Goal: Information Seeking & Learning: Learn about a topic

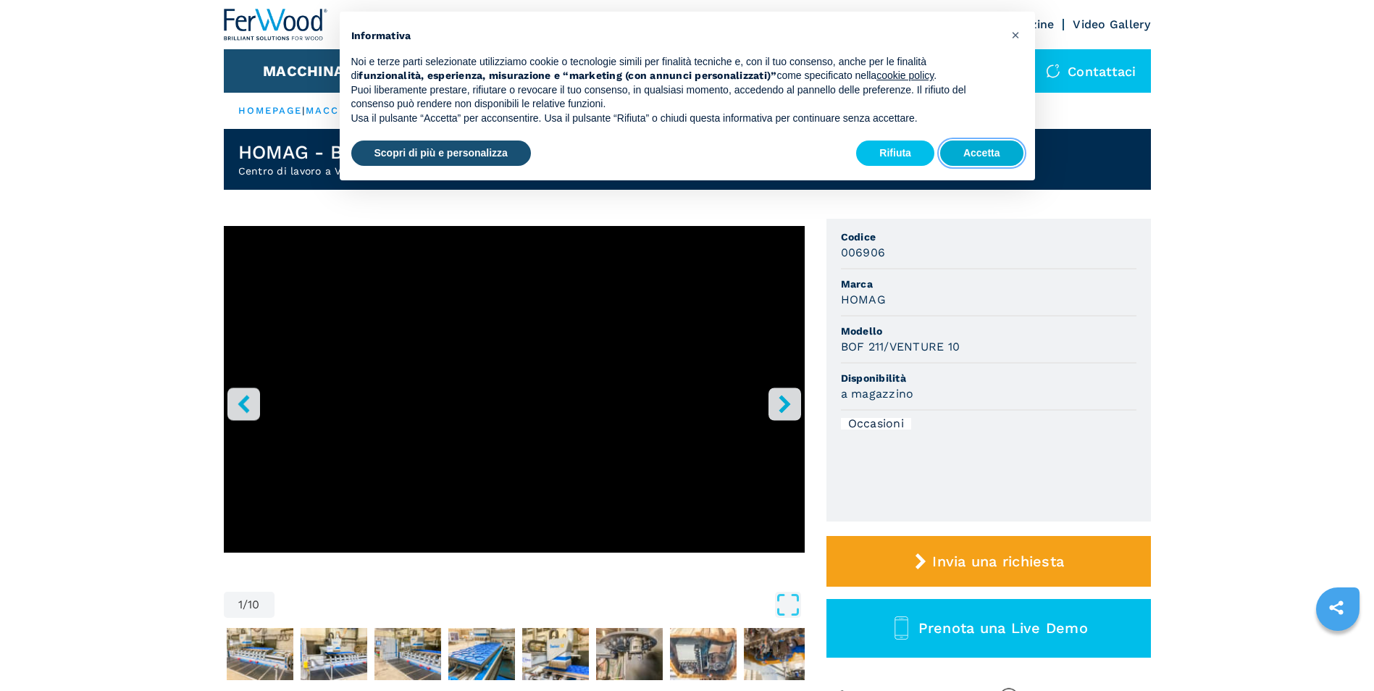
click at [1003, 161] on button "Accetta" at bounding box center [981, 154] width 83 height 26
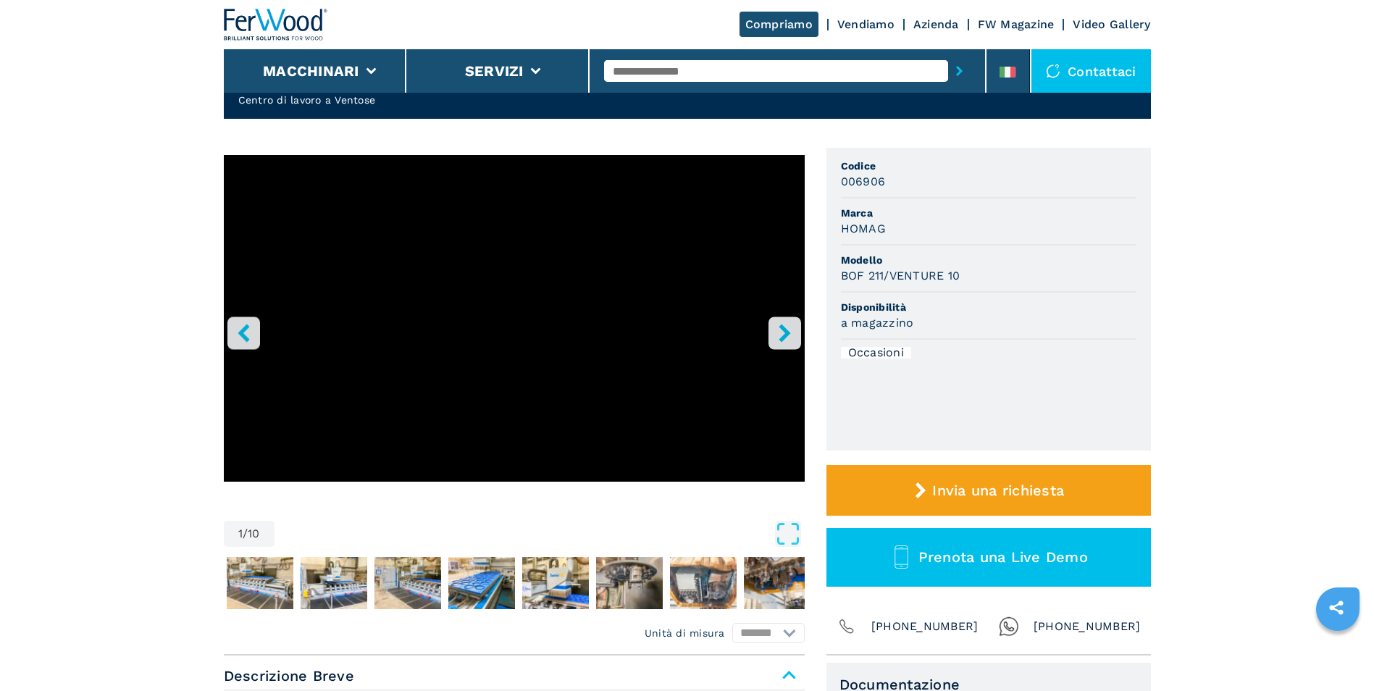
scroll to position [72, 0]
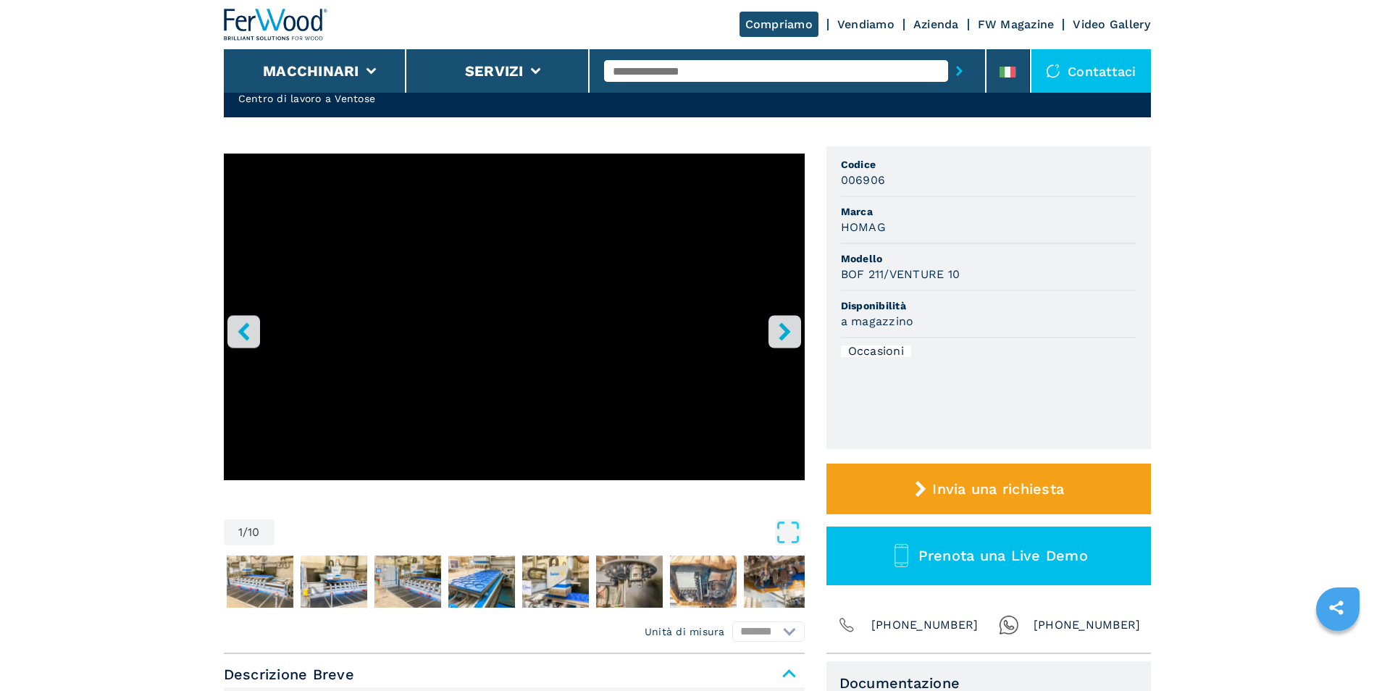
click at [782, 322] on icon "right-button" at bounding box center [785, 331] width 18 height 18
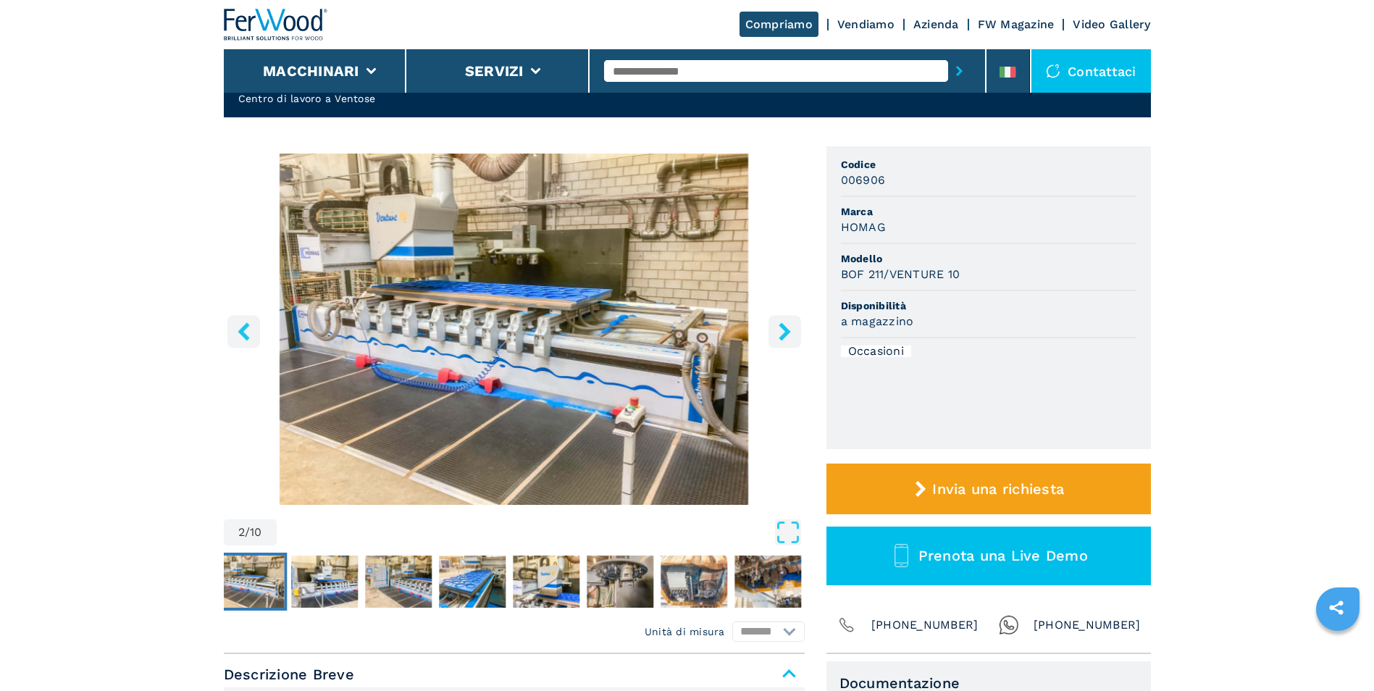
scroll to position [0, 0]
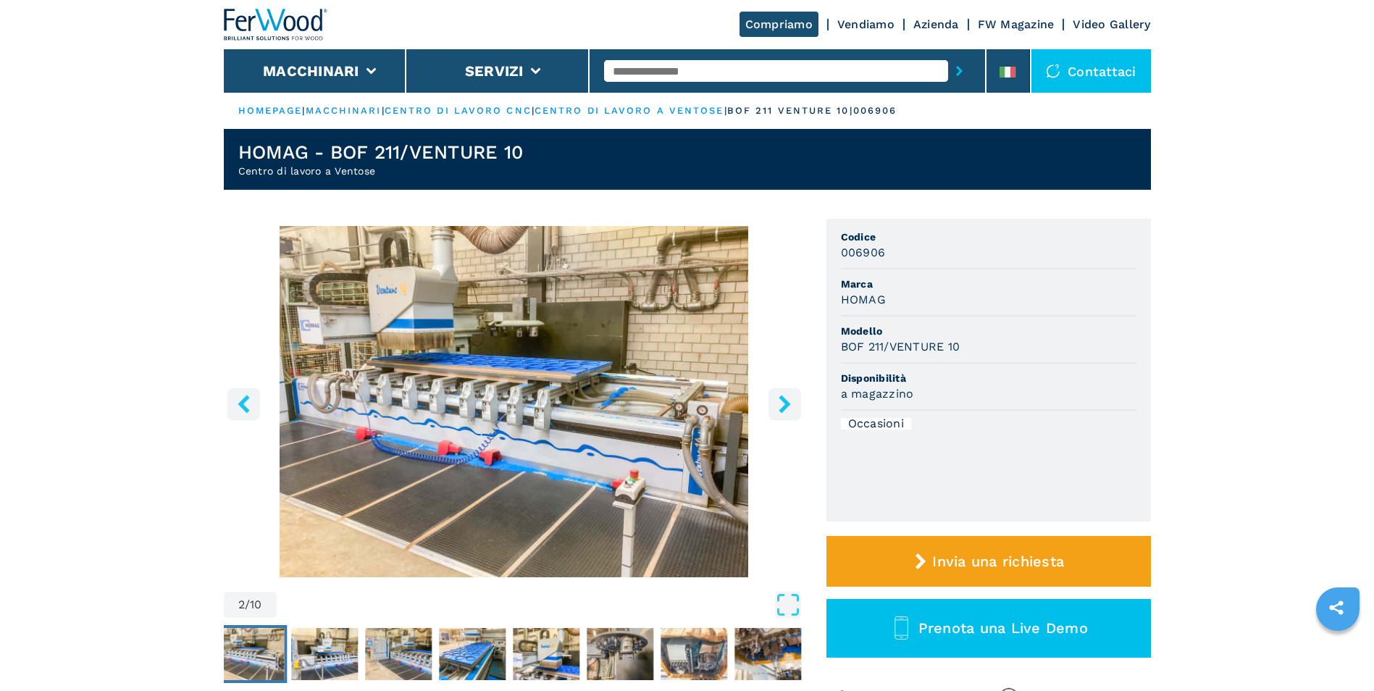
click at [246, 403] on icon "left-button" at bounding box center [244, 404] width 18 height 18
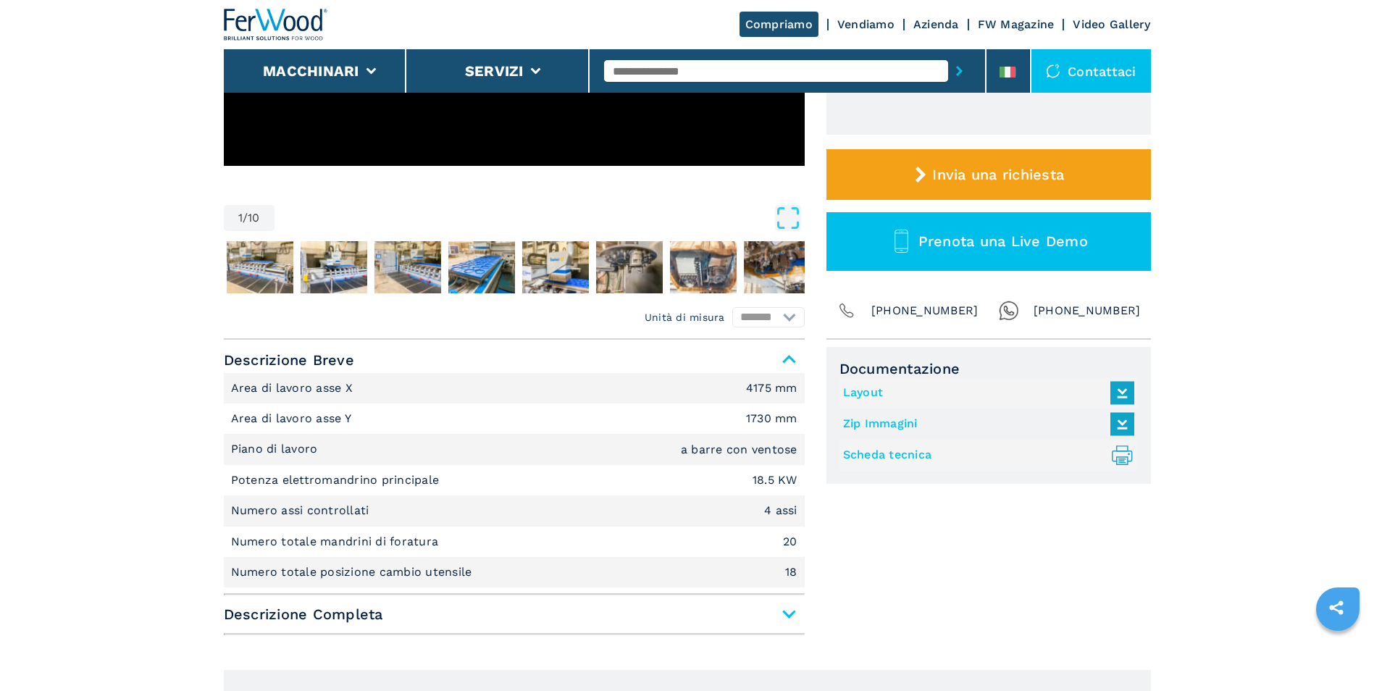
scroll to position [435, 0]
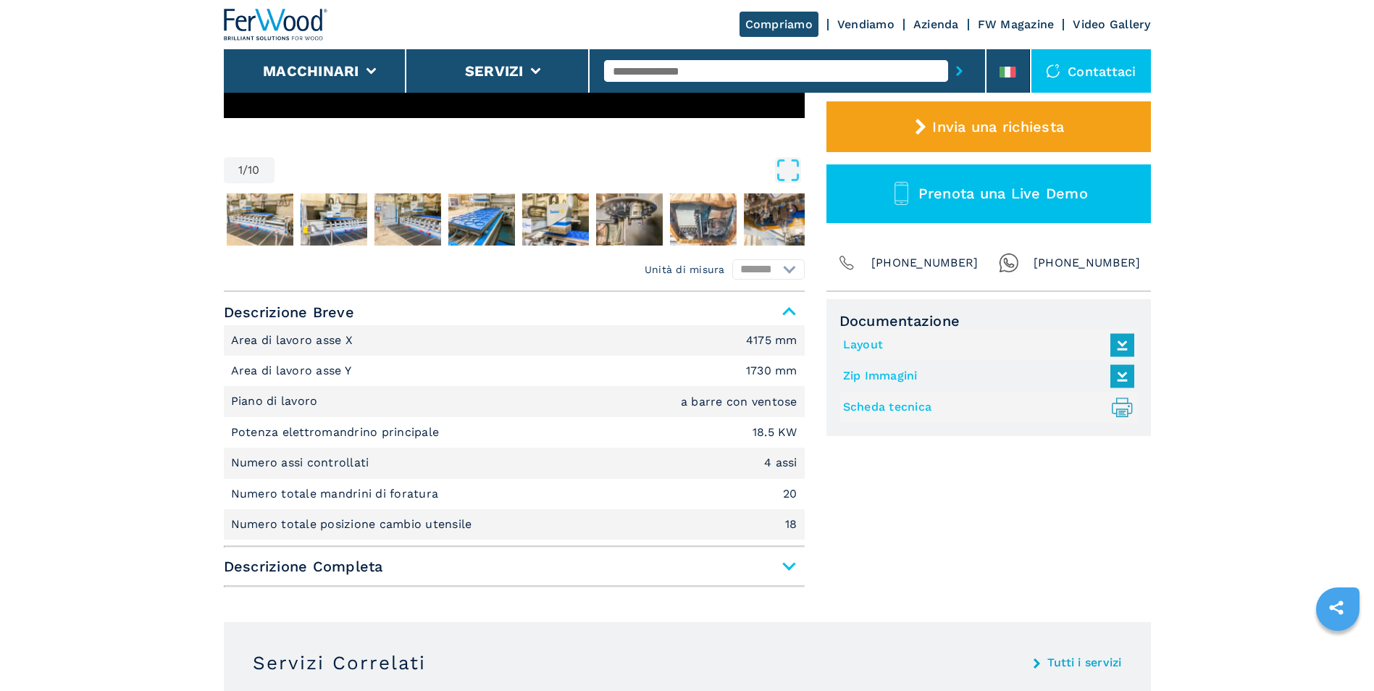
click at [790, 587] on hr at bounding box center [514, 586] width 581 height 2
click at [787, 573] on span "Descrizione Completa" at bounding box center [514, 566] width 581 height 26
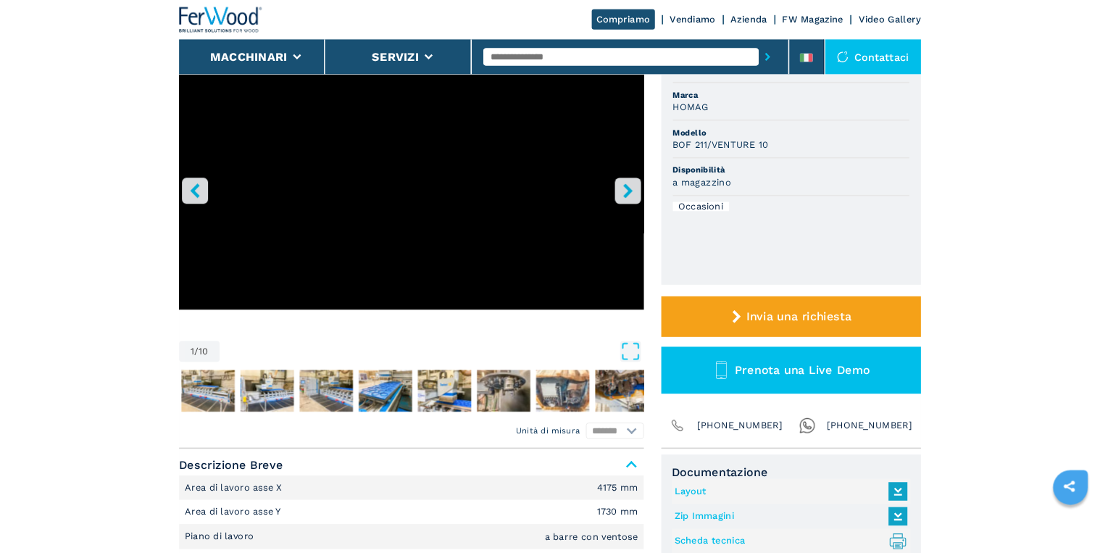
scroll to position [0, 0]
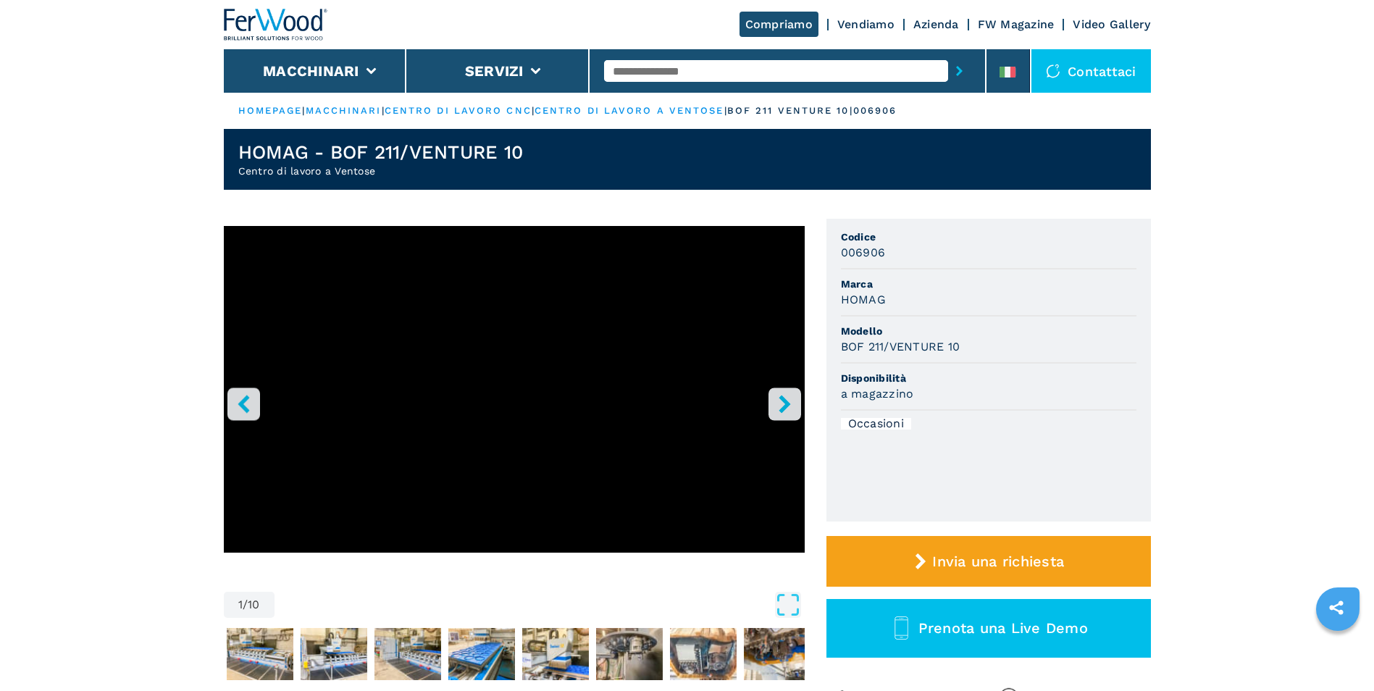
click at [800, 399] on button "right-button" at bounding box center [785, 404] width 33 height 33
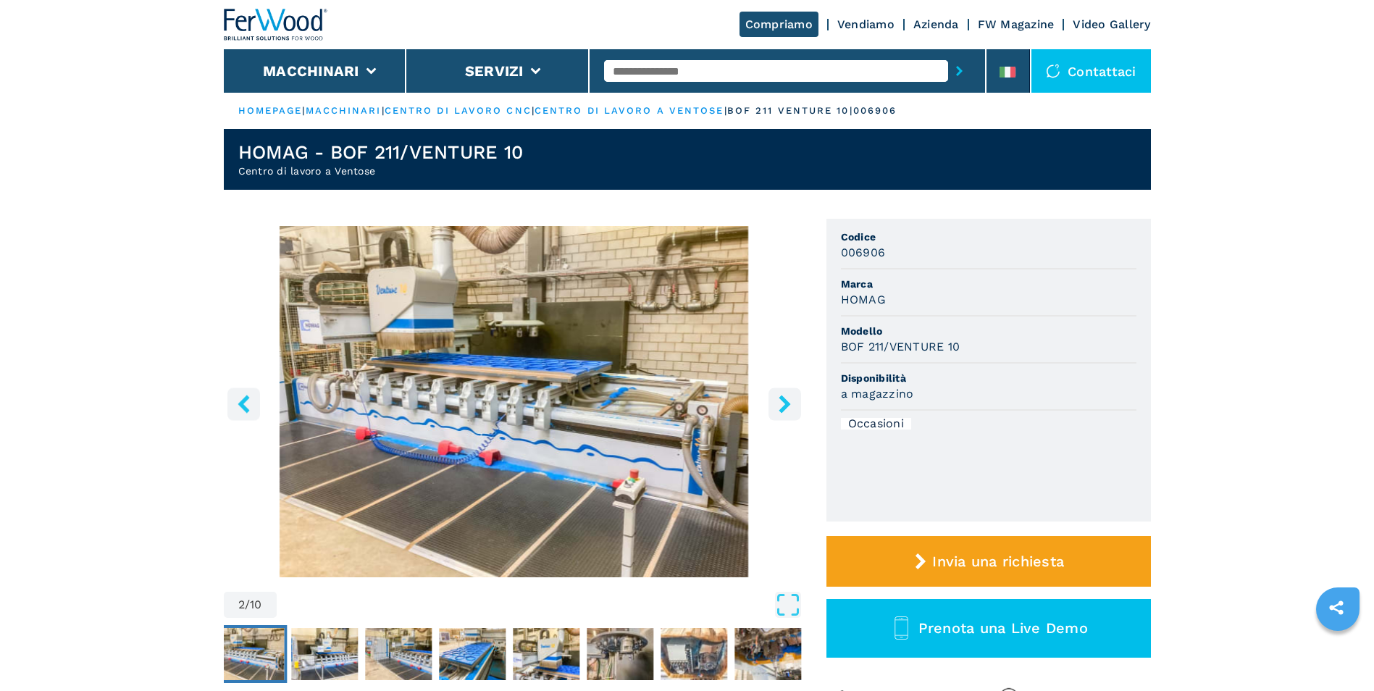
click at [796, 401] on button "right-button" at bounding box center [785, 404] width 33 height 33
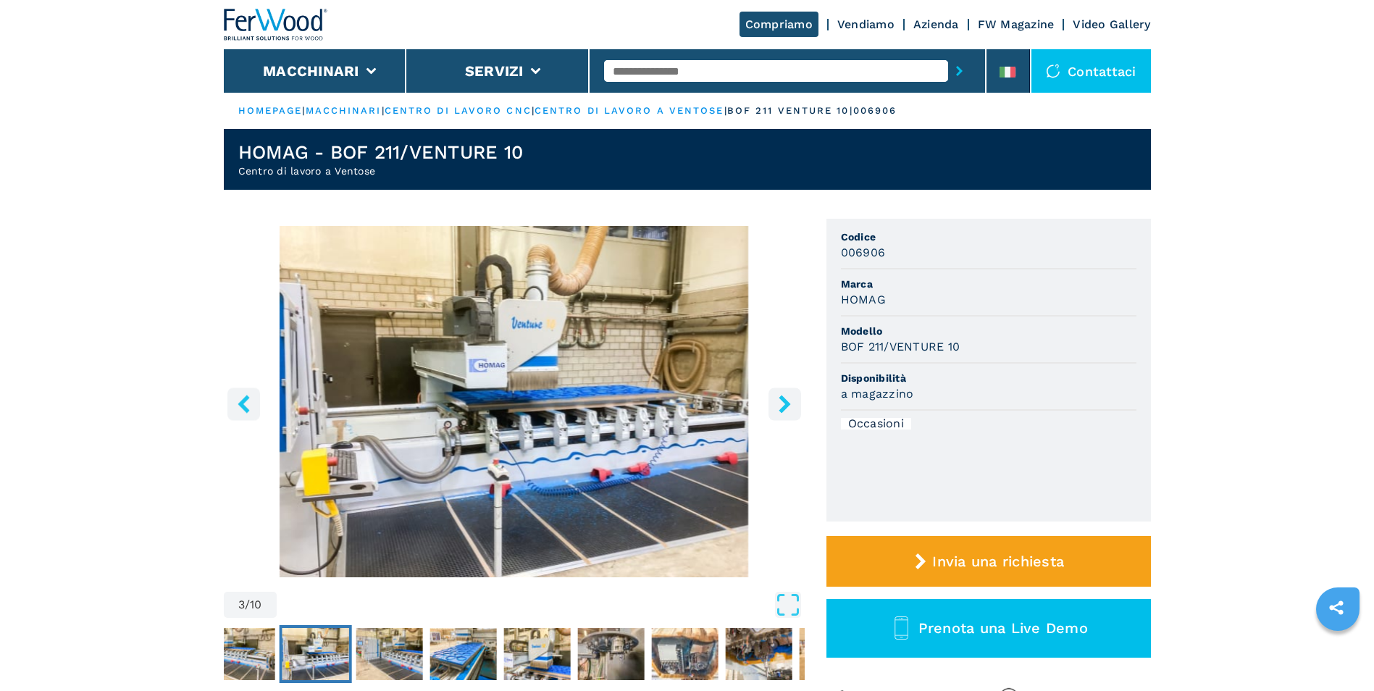
click at [796, 401] on button "right-button" at bounding box center [785, 404] width 33 height 33
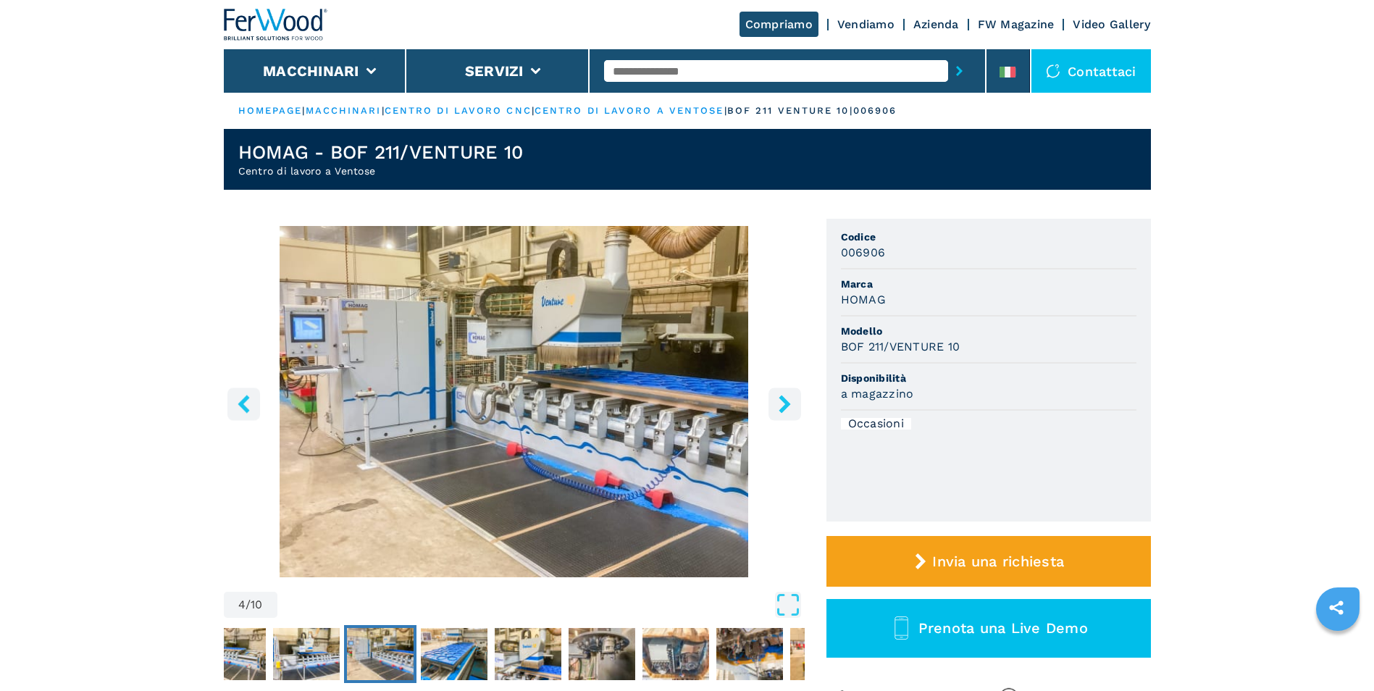
click at [796, 401] on button "right-button" at bounding box center [785, 404] width 33 height 33
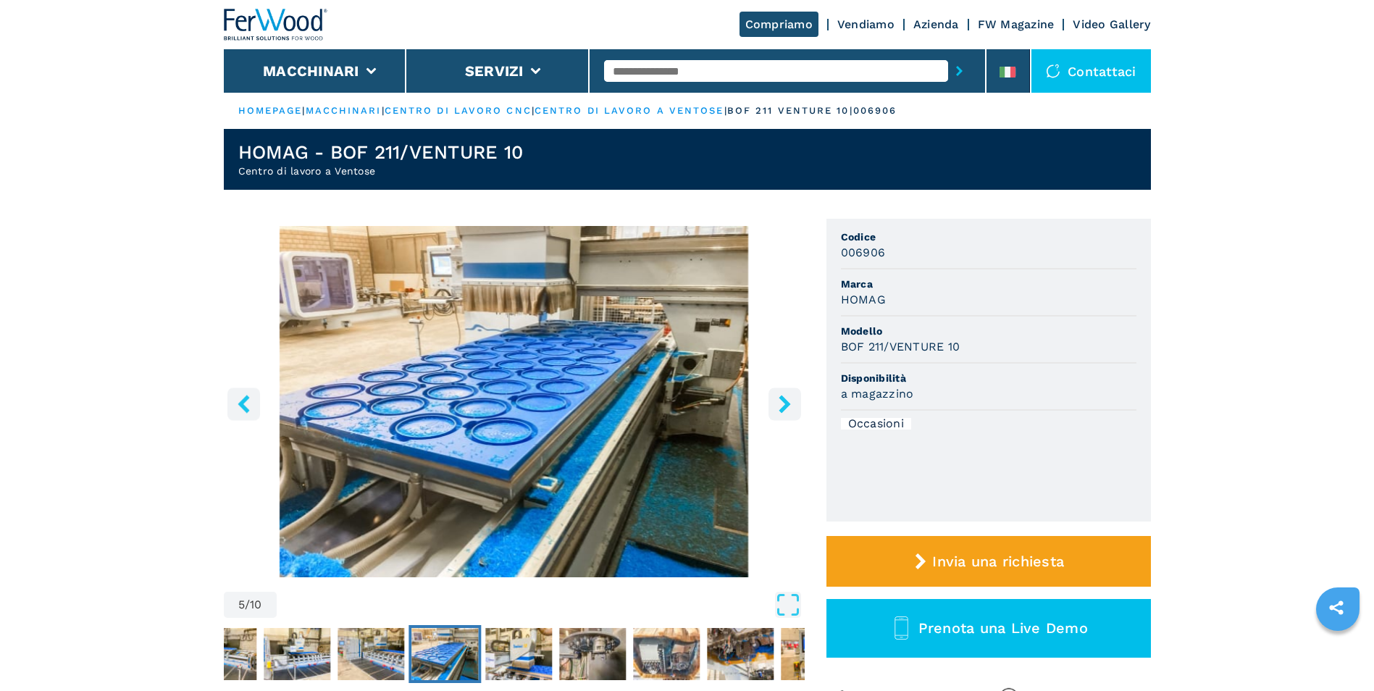
click at [795, 401] on button "right-button" at bounding box center [785, 404] width 33 height 33
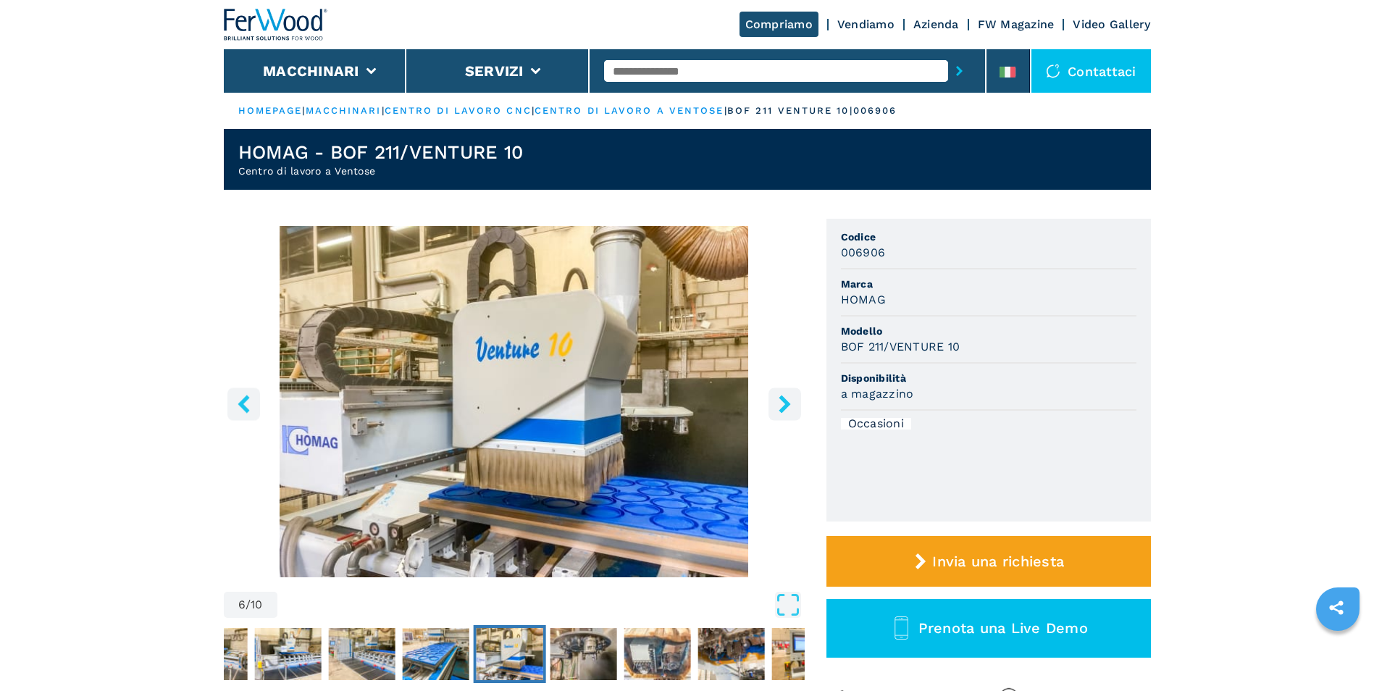
click at [795, 401] on button "right-button" at bounding box center [785, 404] width 33 height 33
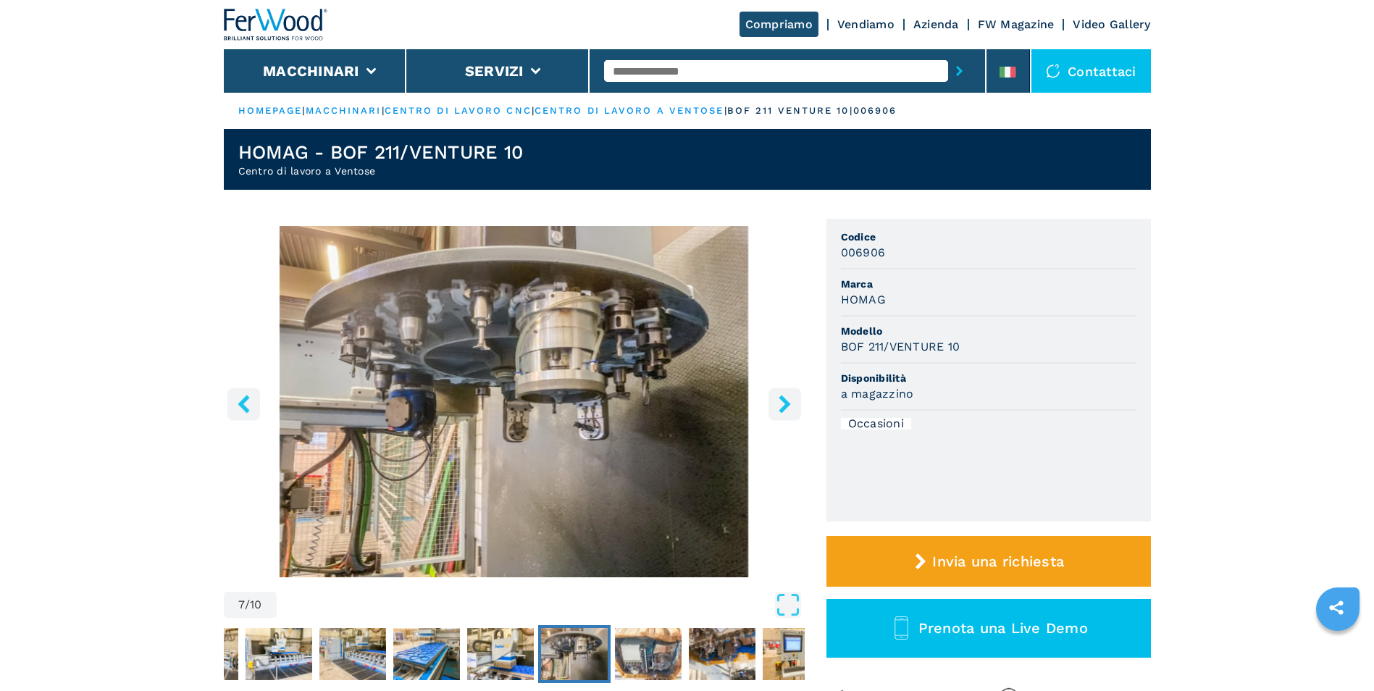
click at [795, 402] on button "right-button" at bounding box center [785, 404] width 33 height 33
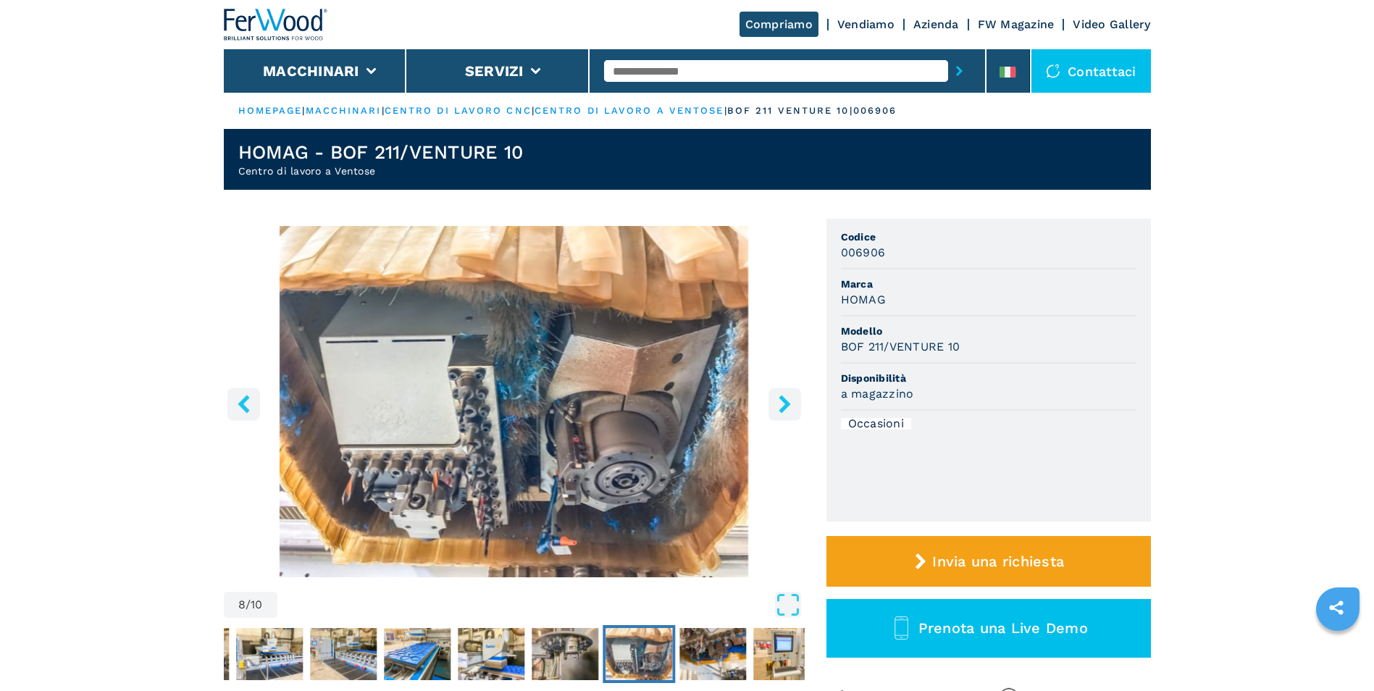
click at [242, 403] on icon "left-button" at bounding box center [244, 404] width 12 height 18
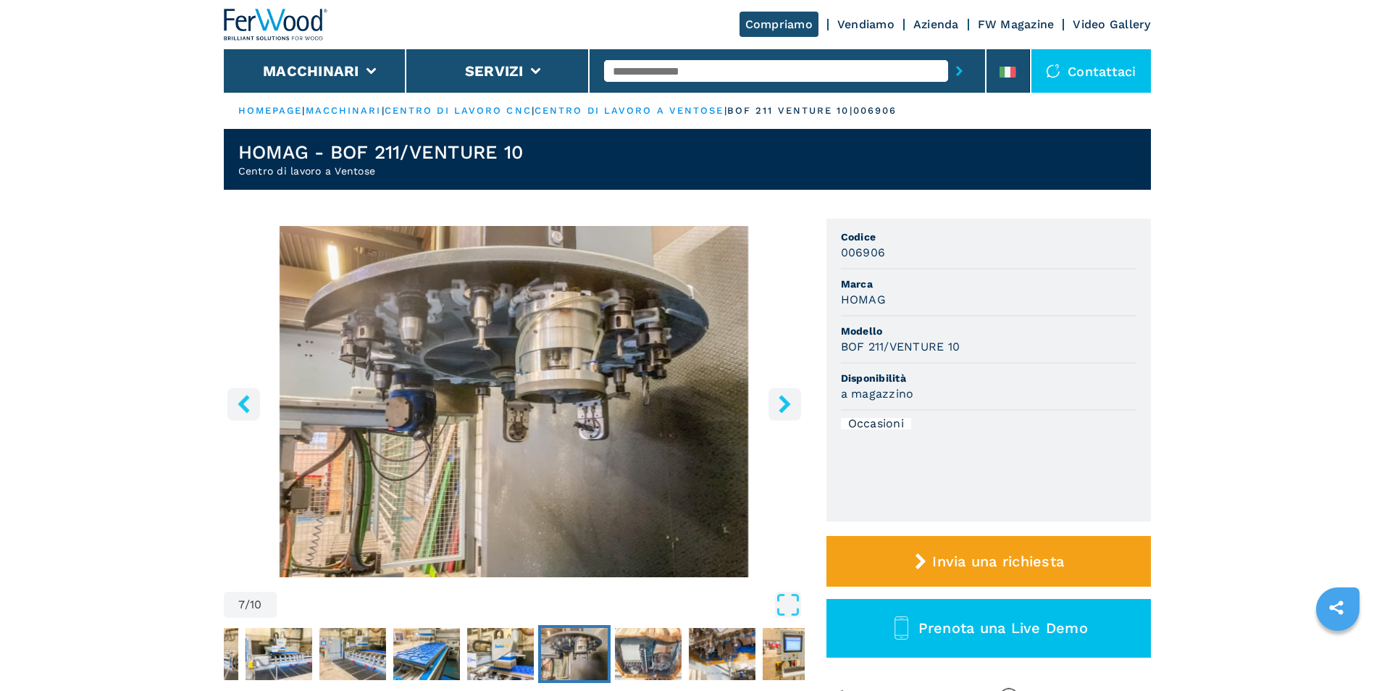
click at [572, 348] on img "Go to Slide 7" at bounding box center [514, 401] width 581 height 351
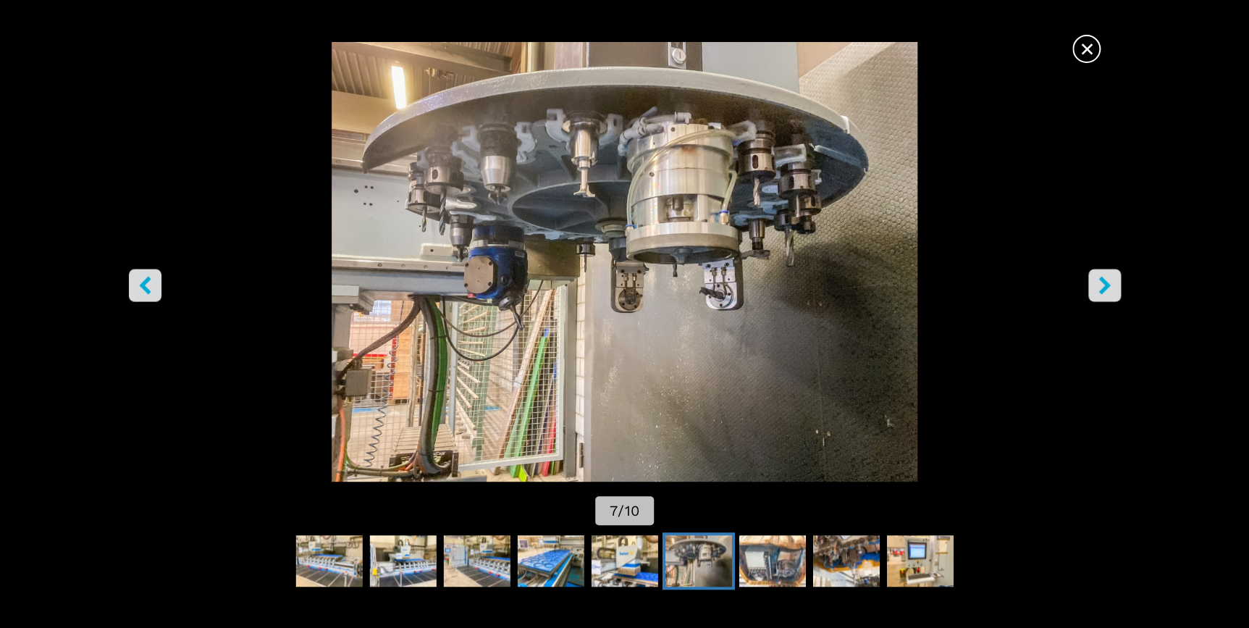
click at [698, 261] on img "Go to Slide 7" at bounding box center [624, 262] width 1125 height 440
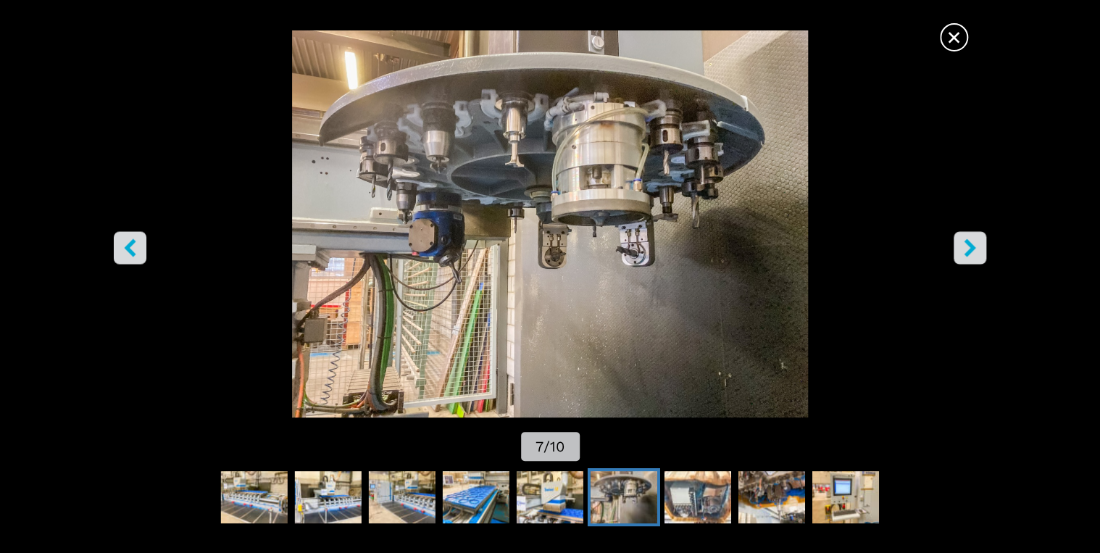
click at [966, 253] on icon "right-button" at bounding box center [970, 247] width 12 height 18
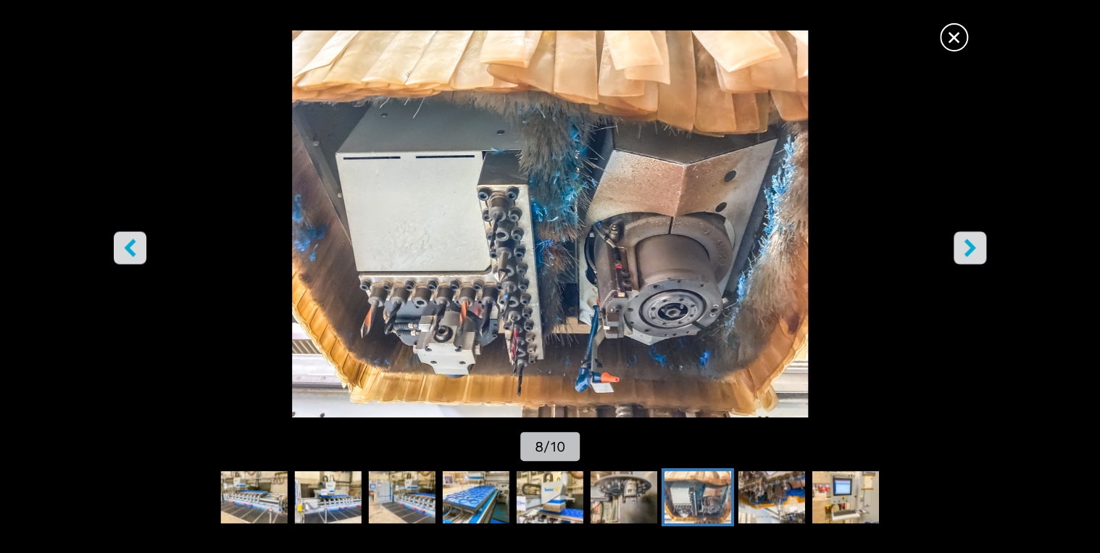
click at [966, 253] on icon "right-button" at bounding box center [970, 247] width 12 height 18
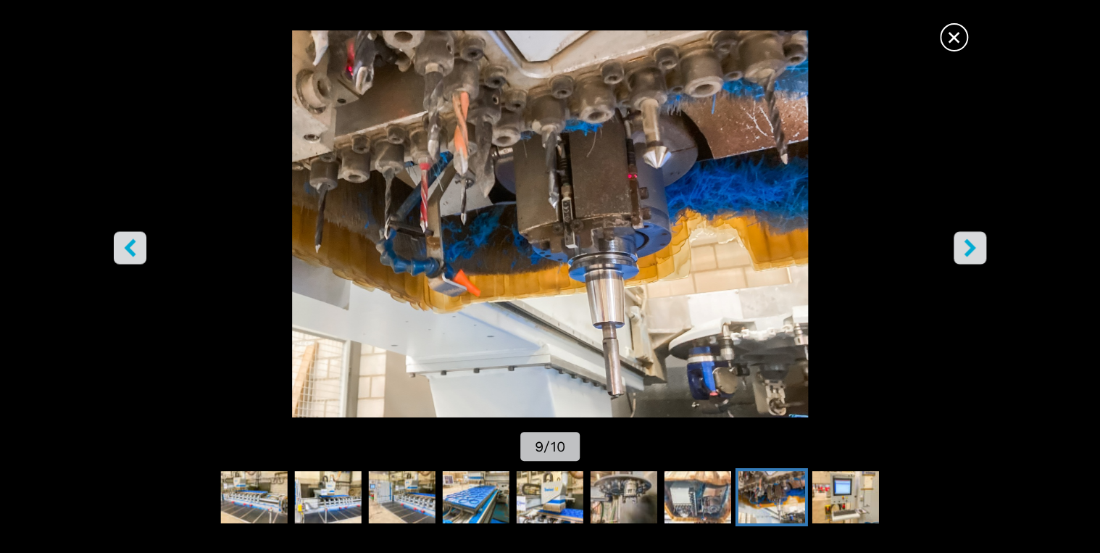
click at [965, 253] on icon "right-button" at bounding box center [970, 247] width 12 height 18
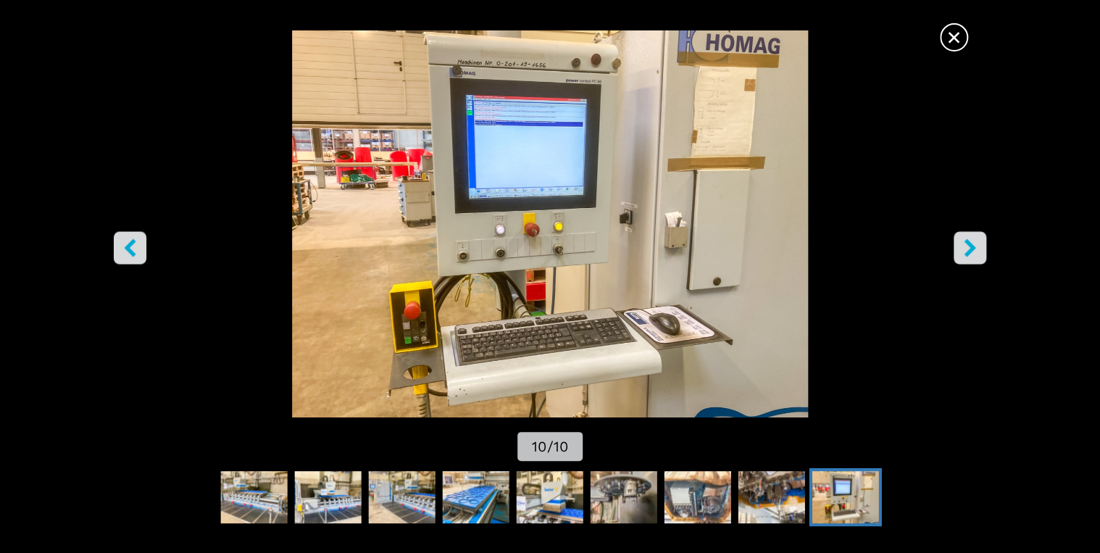
click at [965, 253] on icon "right-button" at bounding box center [970, 247] width 12 height 18
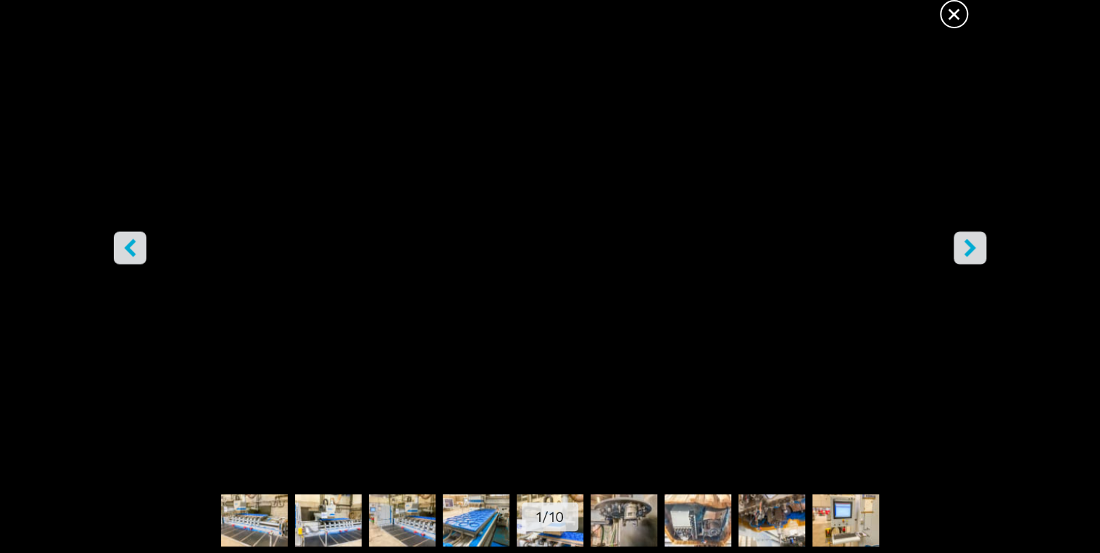
click at [965, 253] on icon "right-button" at bounding box center [970, 247] width 12 height 18
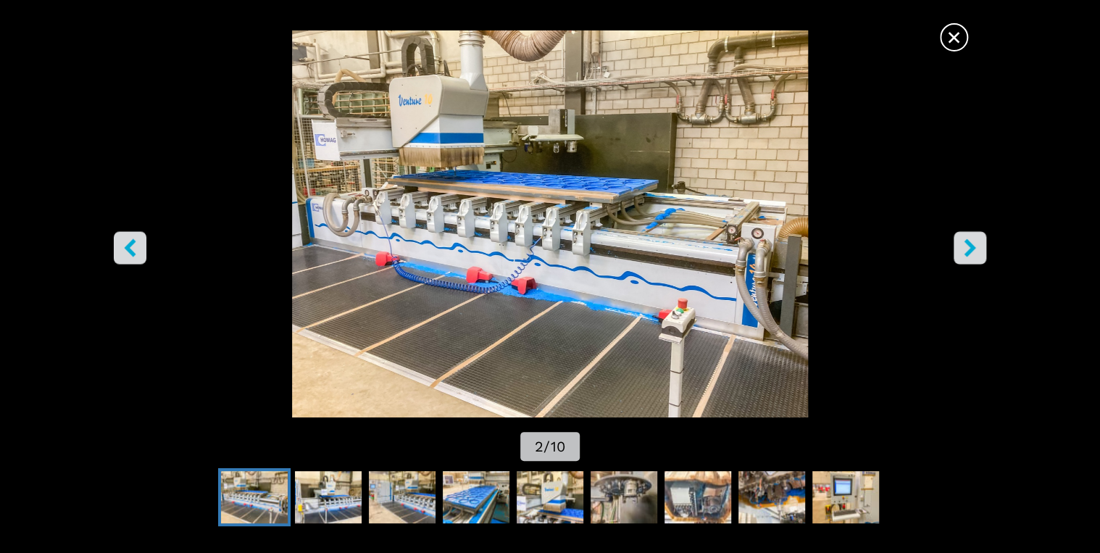
click at [965, 253] on icon "right-button" at bounding box center [970, 247] width 12 height 18
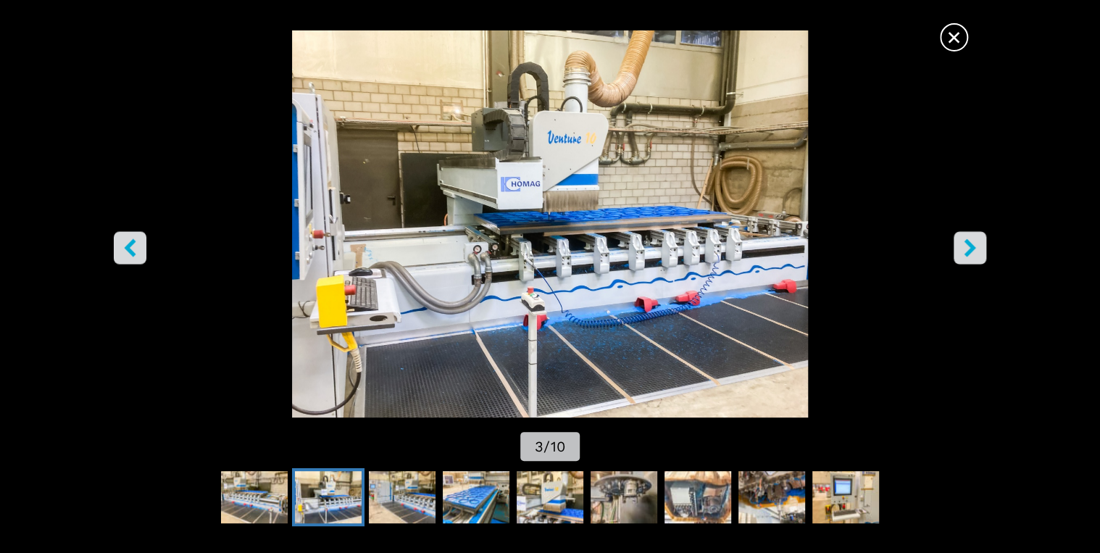
click at [965, 253] on icon "right-button" at bounding box center [970, 247] width 12 height 18
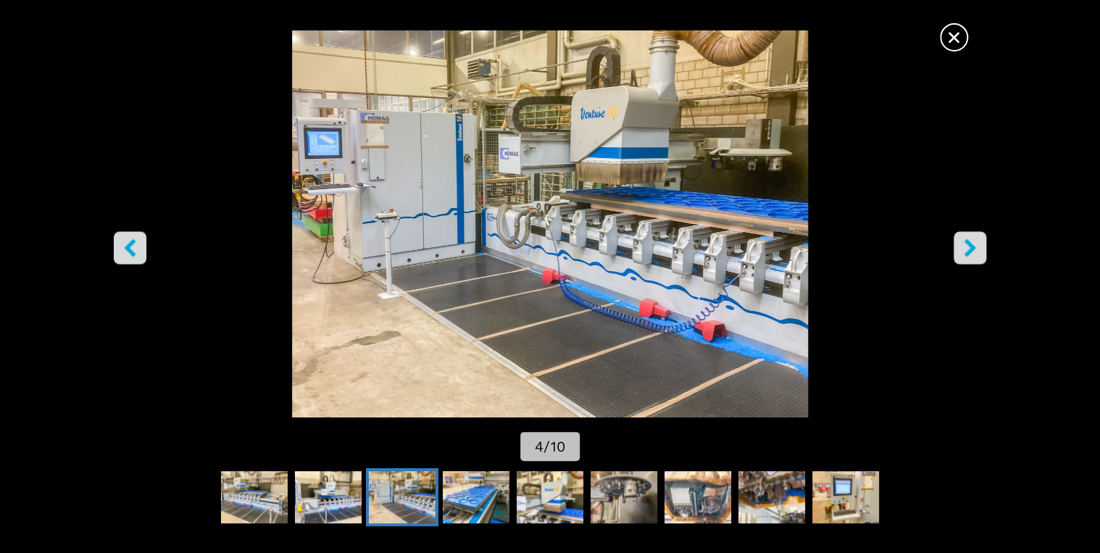
click at [965, 253] on icon "right-button" at bounding box center [970, 247] width 12 height 18
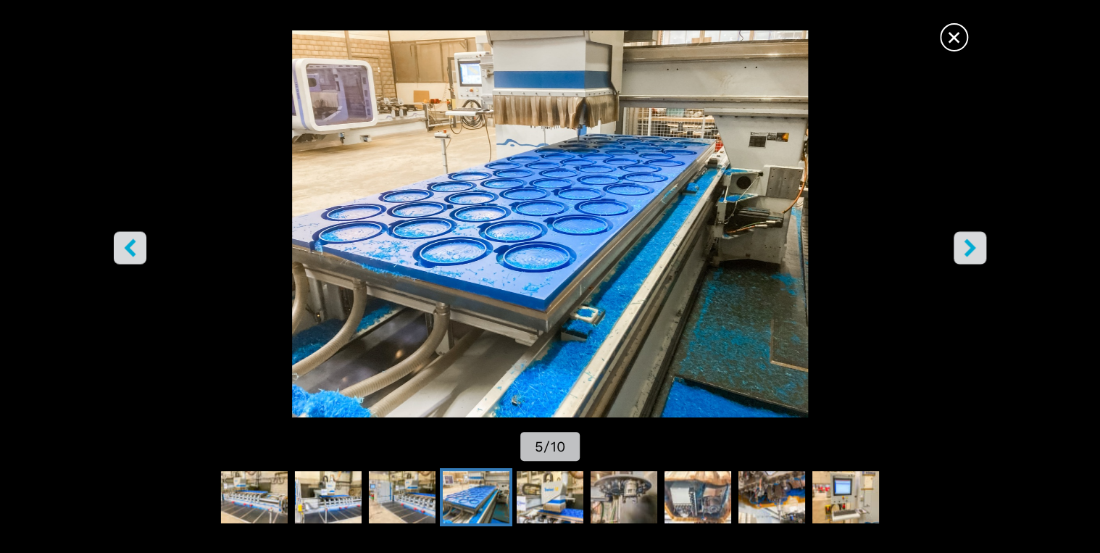
click at [965, 253] on icon "right-button" at bounding box center [970, 247] width 12 height 18
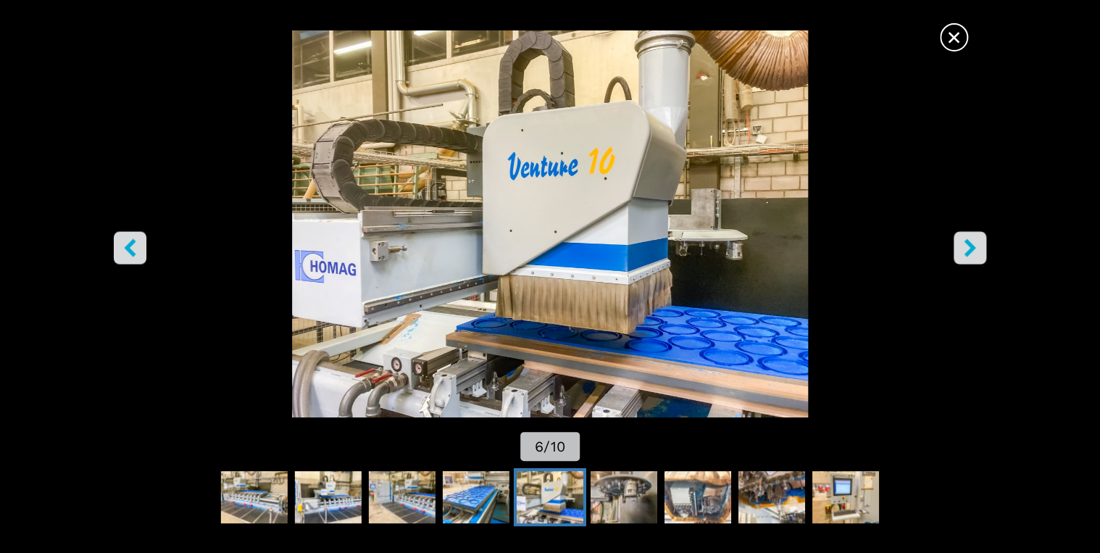
click at [965, 253] on icon "right-button" at bounding box center [970, 247] width 12 height 18
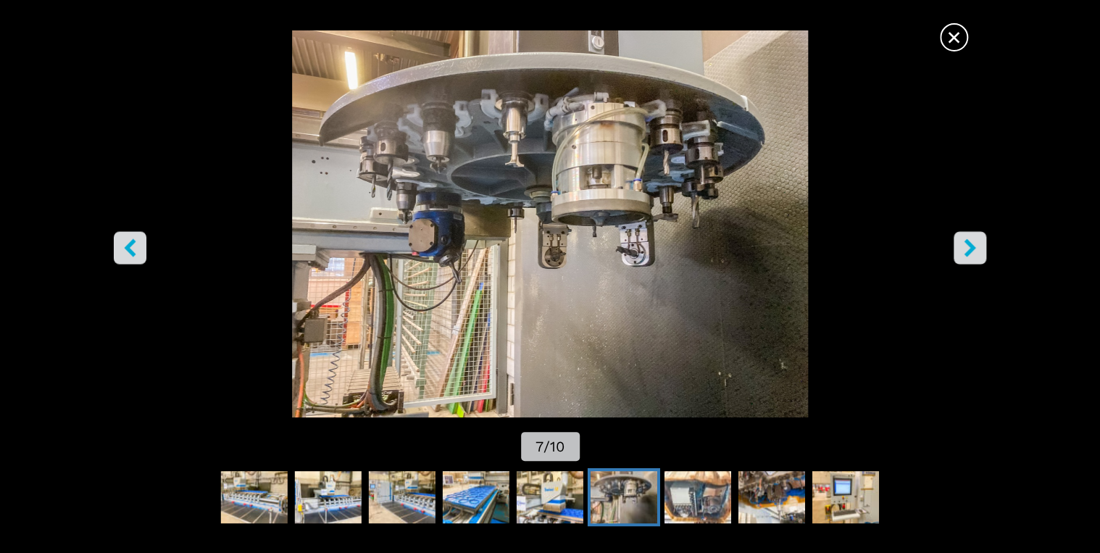
click at [965, 253] on icon "right-button" at bounding box center [970, 247] width 12 height 18
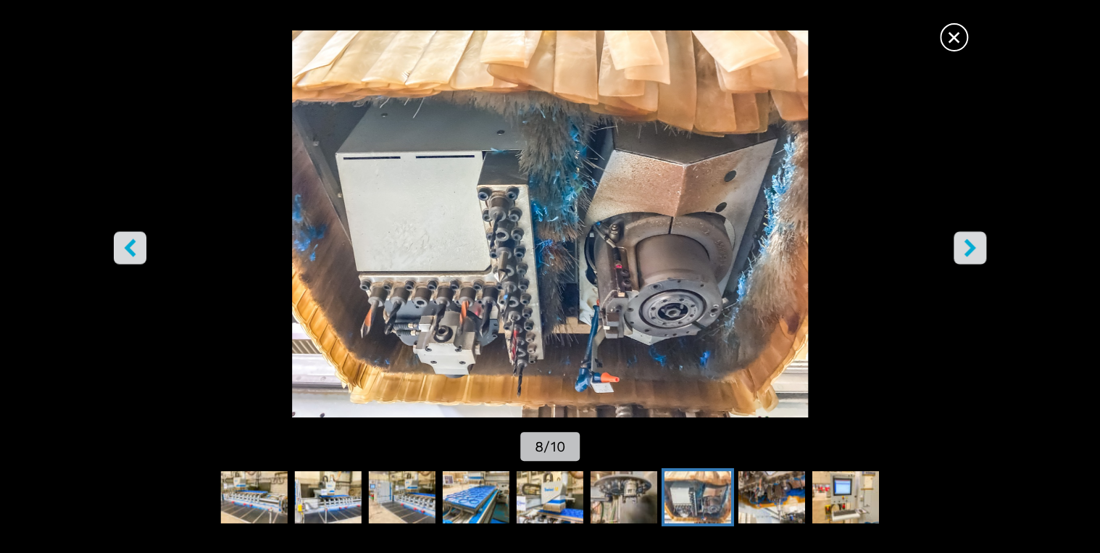
click at [965, 253] on icon "right-button" at bounding box center [970, 247] width 12 height 18
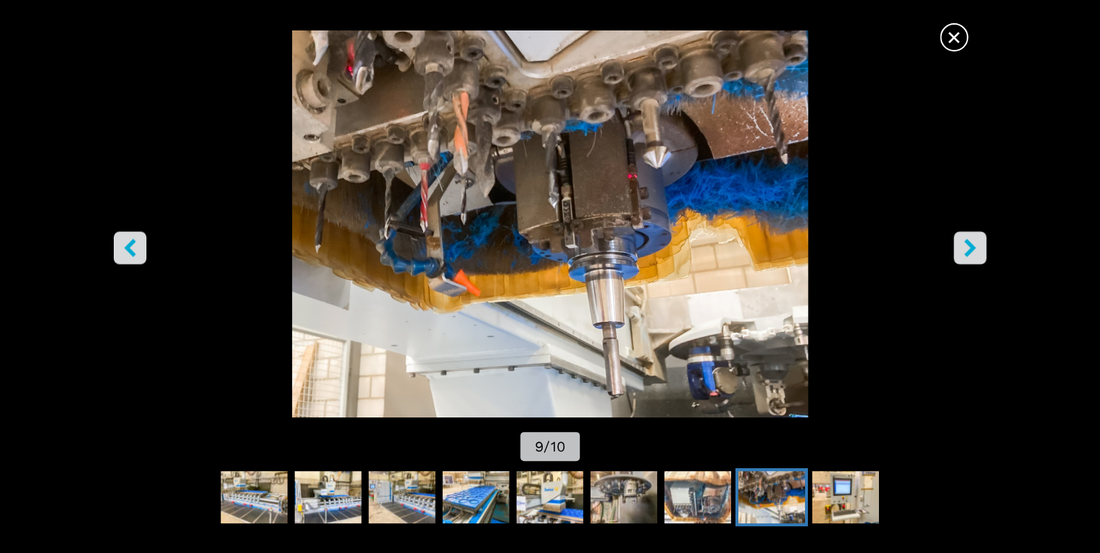
click at [965, 253] on icon "right-button" at bounding box center [970, 247] width 12 height 18
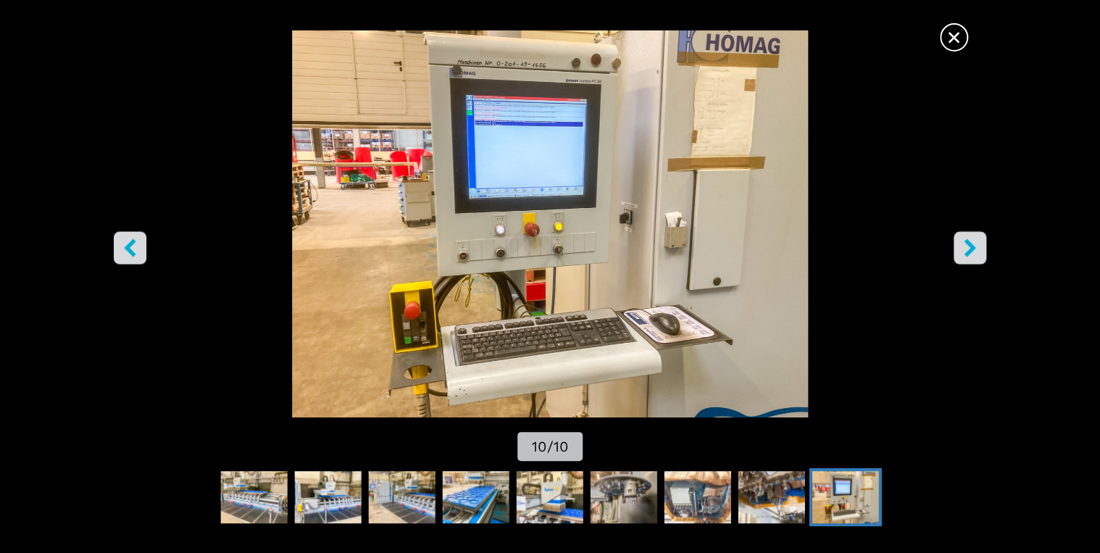
click at [965, 253] on icon "right-button" at bounding box center [970, 247] width 12 height 18
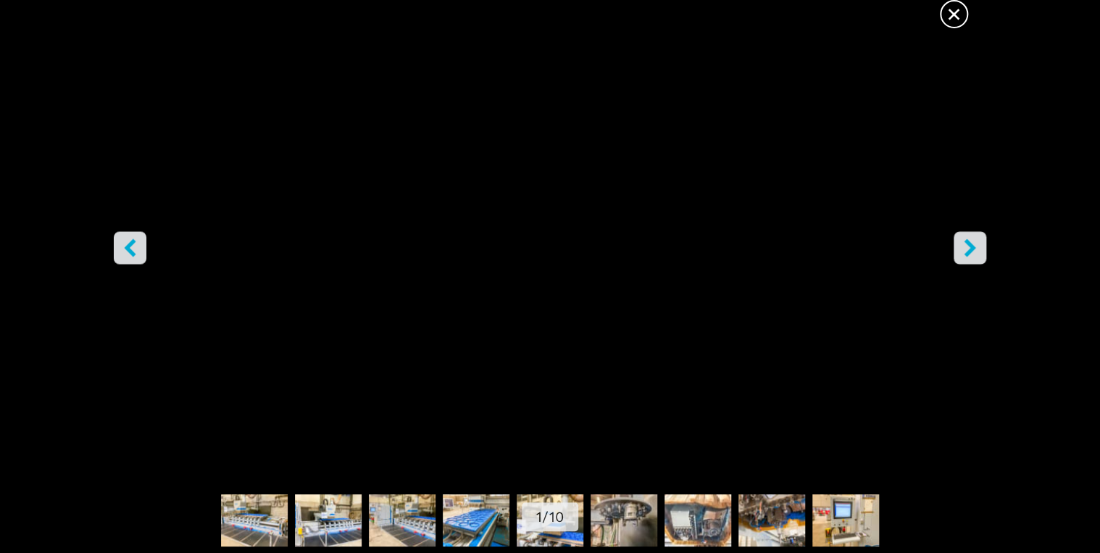
click at [965, 253] on icon "right-button" at bounding box center [970, 247] width 12 height 18
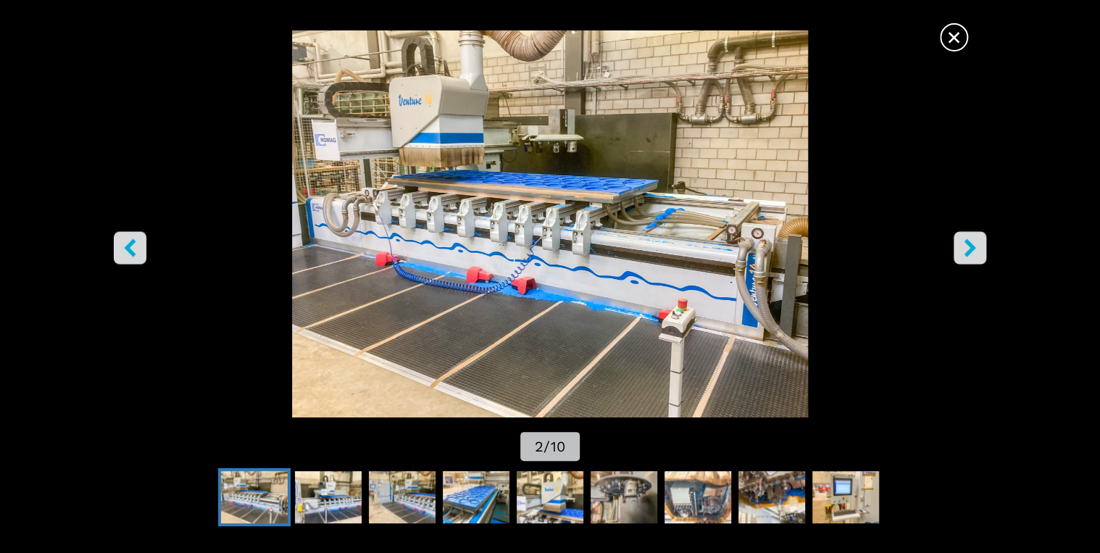
click at [965, 253] on icon "right-button" at bounding box center [970, 247] width 12 height 18
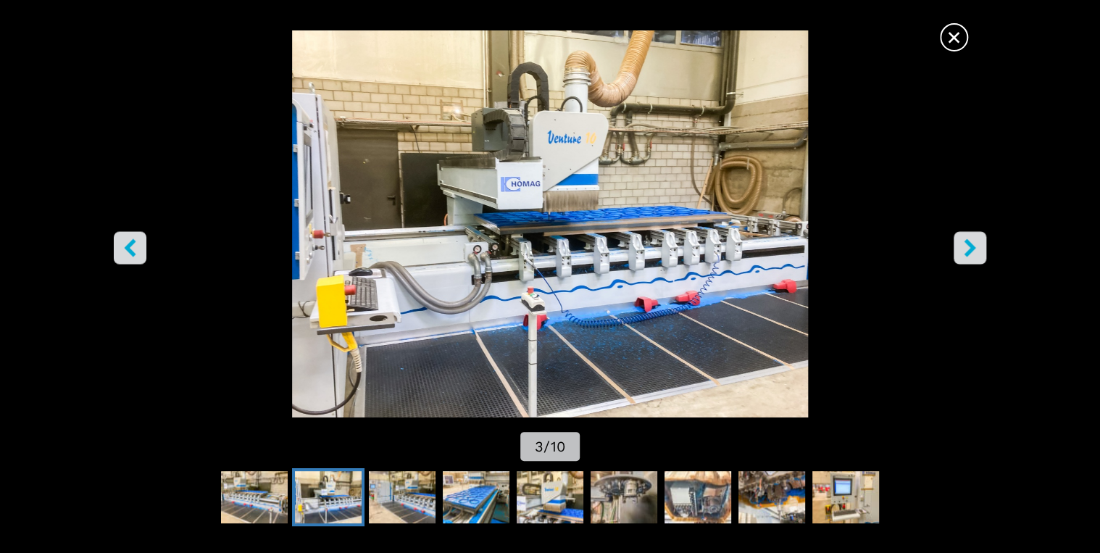
click at [953, 35] on span "×" at bounding box center [953, 34] width 25 height 25
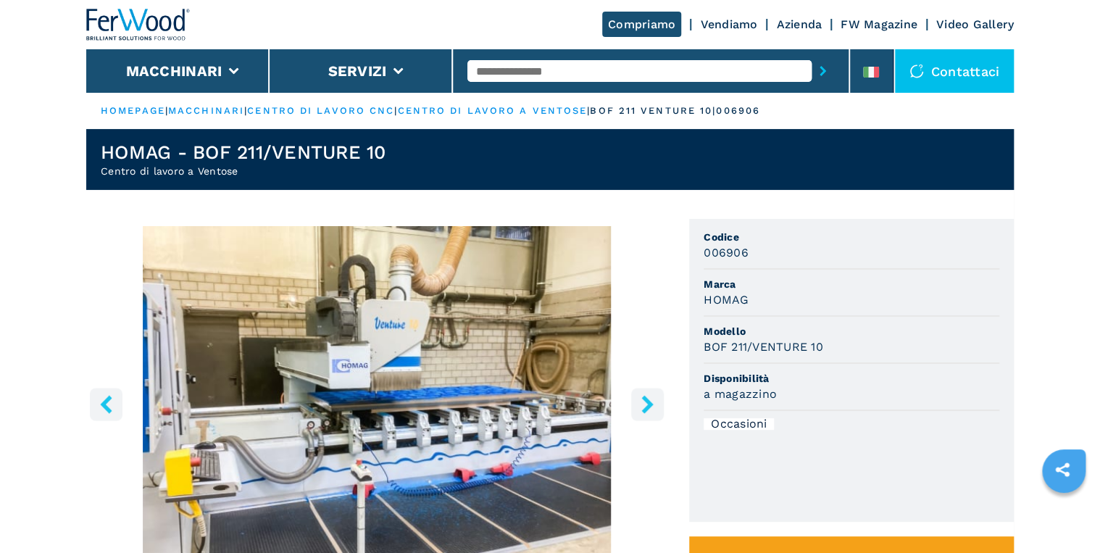
drag, startPoint x: 931, startPoint y: 377, endPoint x: 896, endPoint y: 338, distance: 52.3
click at [931, 377] on span "Disponibilità" at bounding box center [851, 378] width 296 height 14
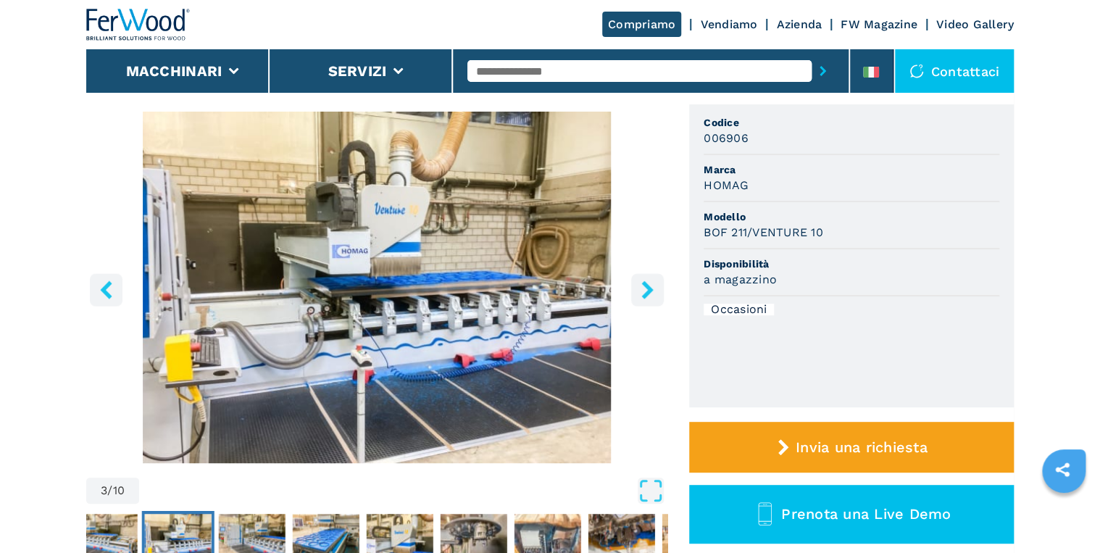
scroll to position [174, 0]
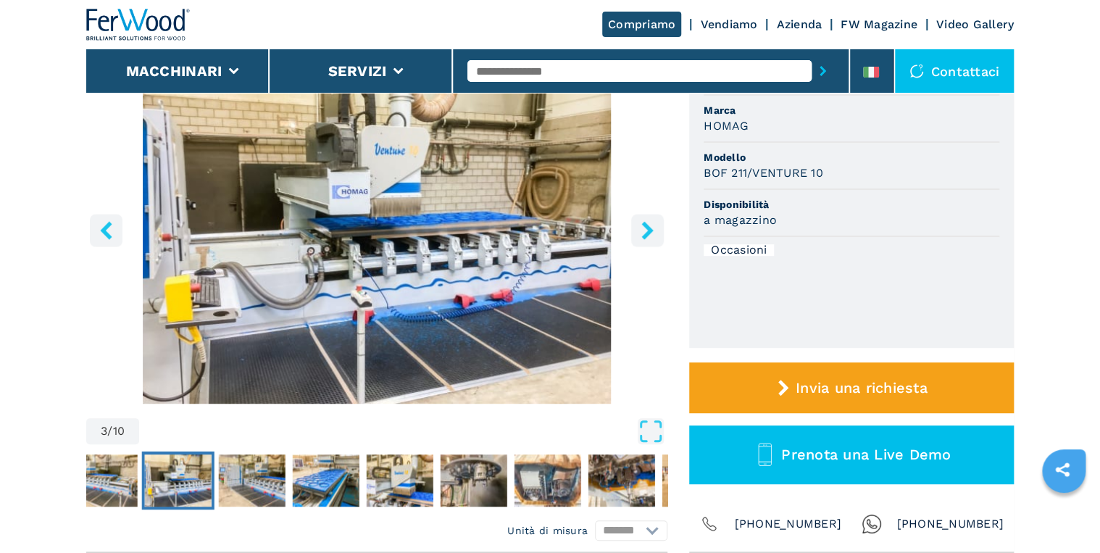
click at [635, 235] on button "right-button" at bounding box center [647, 230] width 33 height 33
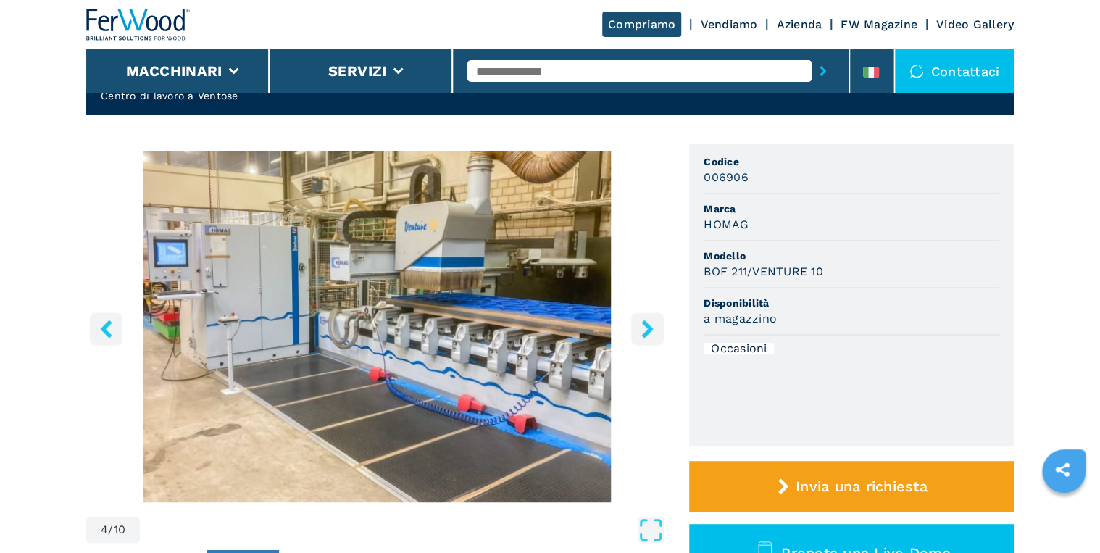
scroll to position [58, 0]
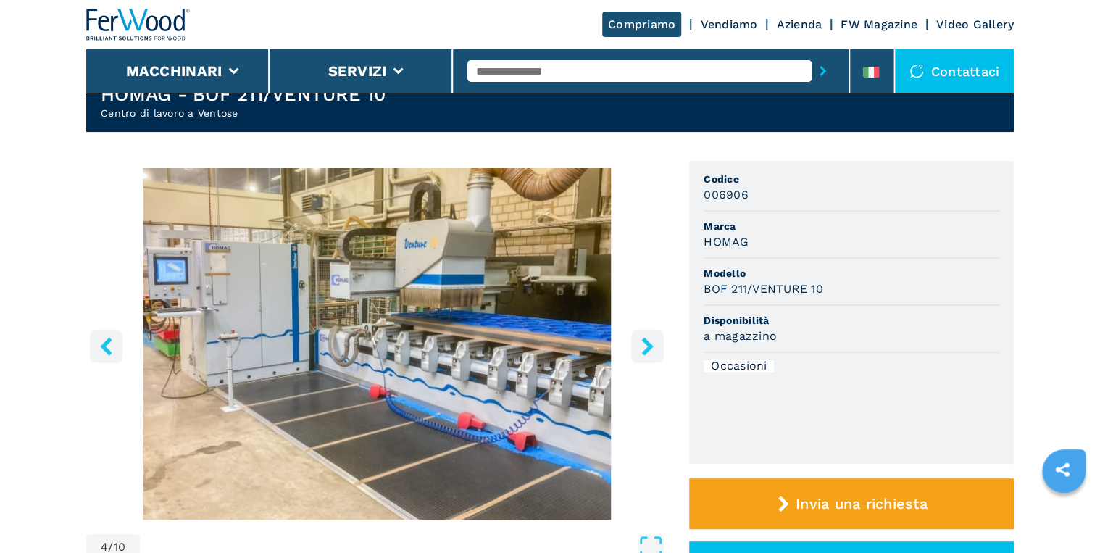
click at [665, 311] on img "Go to Slide 4" at bounding box center [376, 343] width 581 height 351
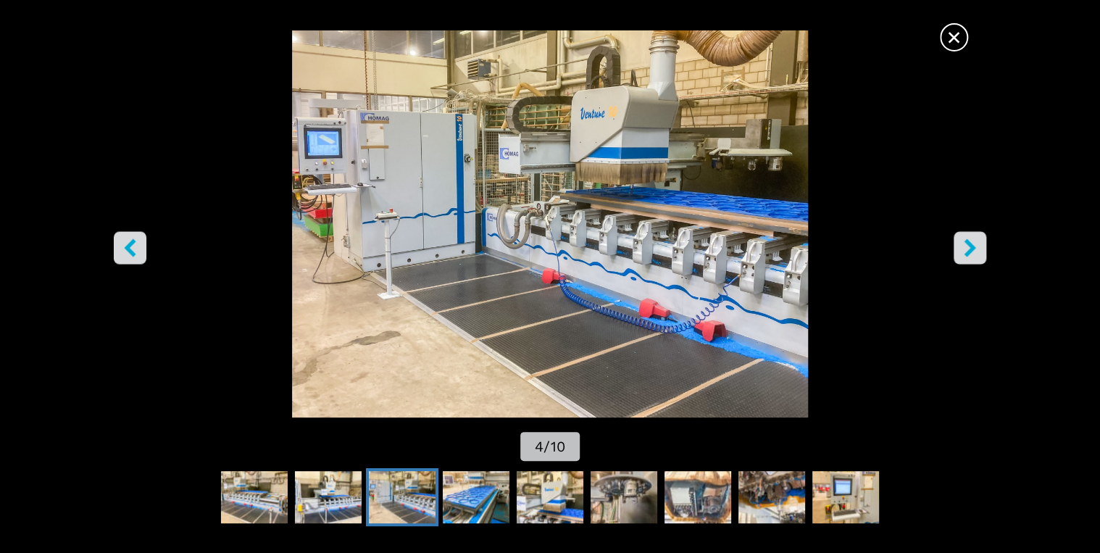
click at [956, 37] on span "×" at bounding box center [953, 34] width 25 height 25
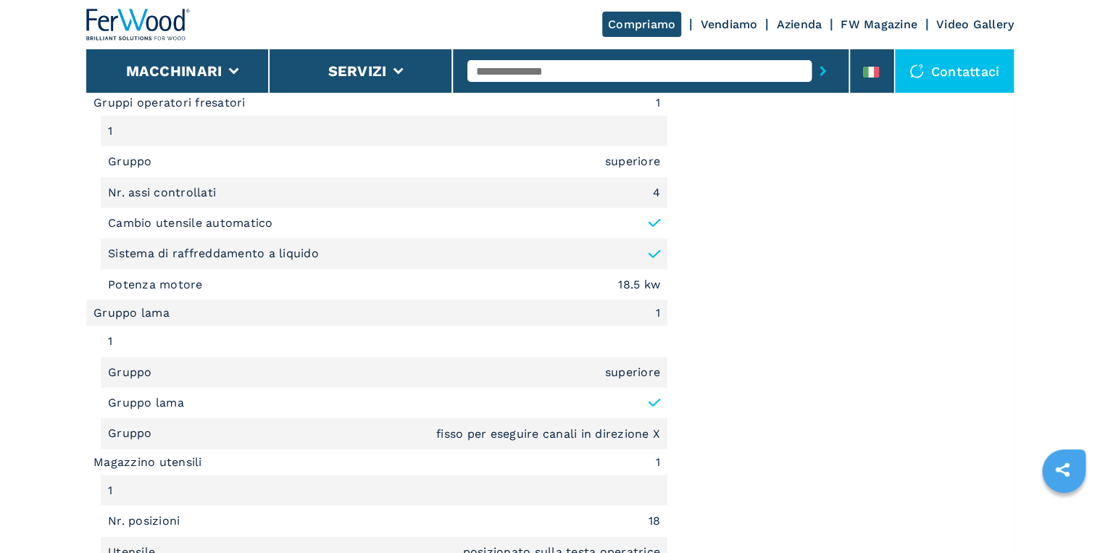
scroll to position [1507, 0]
